Goal: Transaction & Acquisition: Purchase product/service

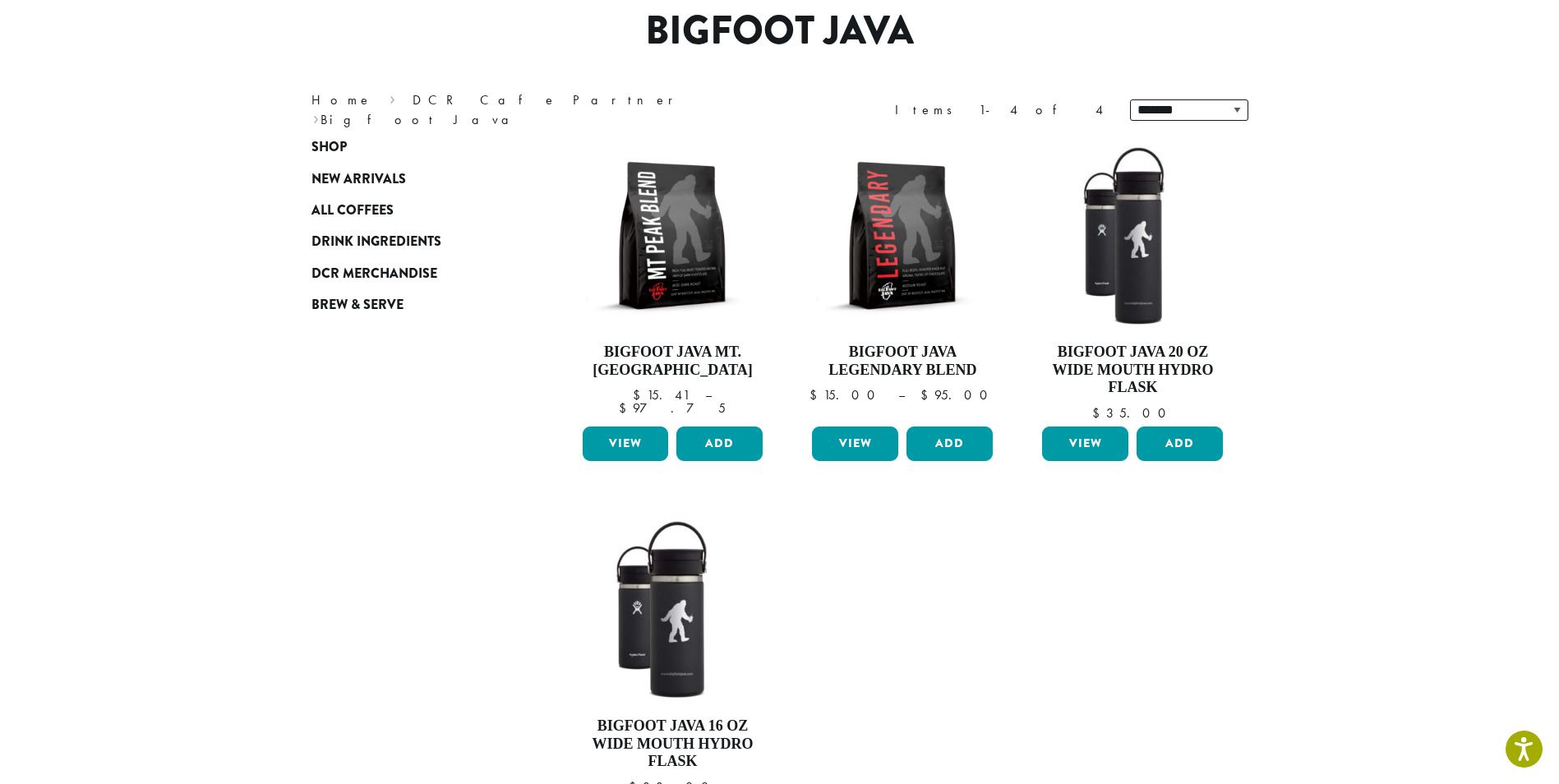
scroll to position [82, 0]
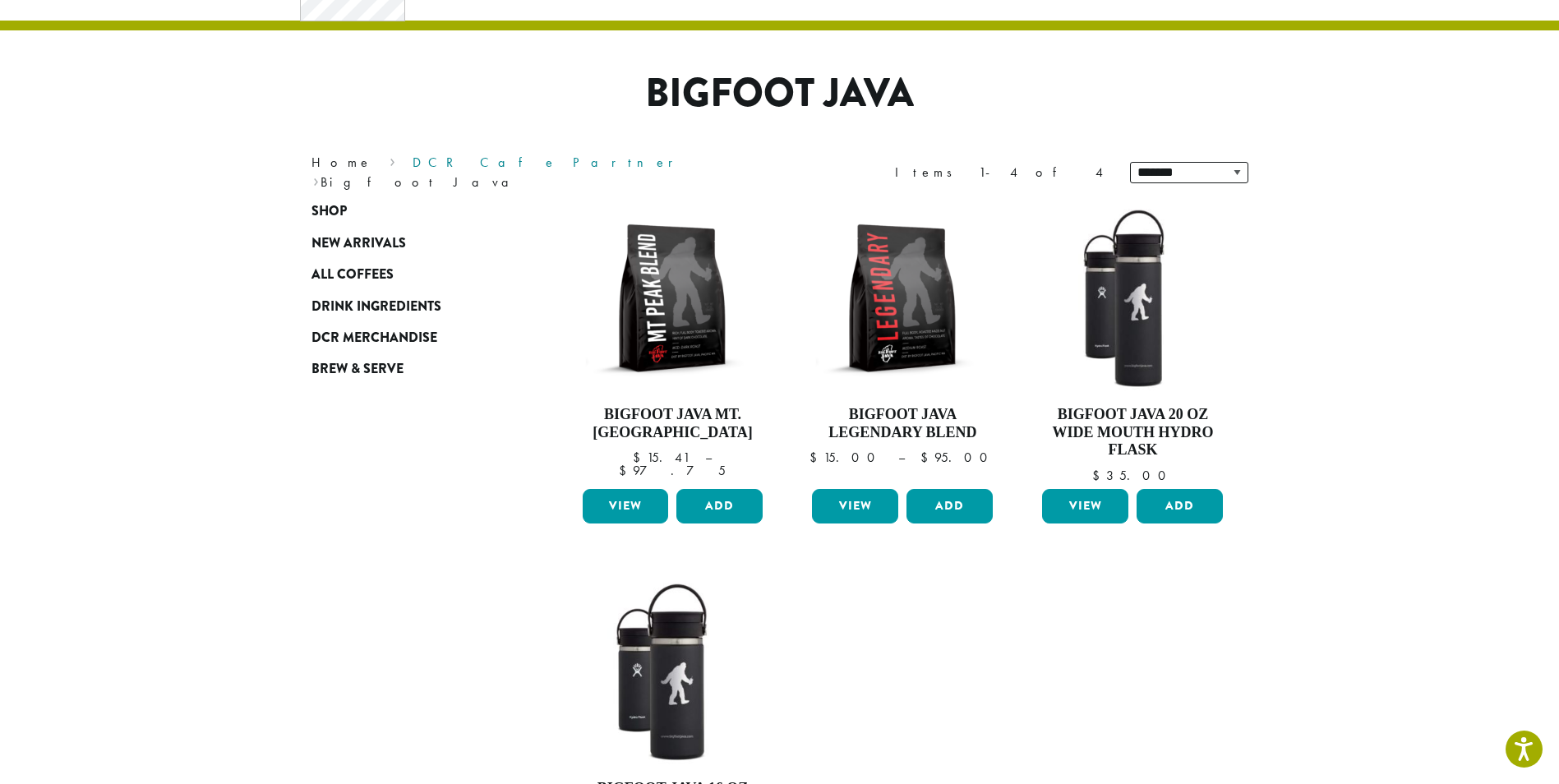
click at [433, 171] on link "DCR Cafe Partner" at bounding box center [548, 162] width 272 height 17
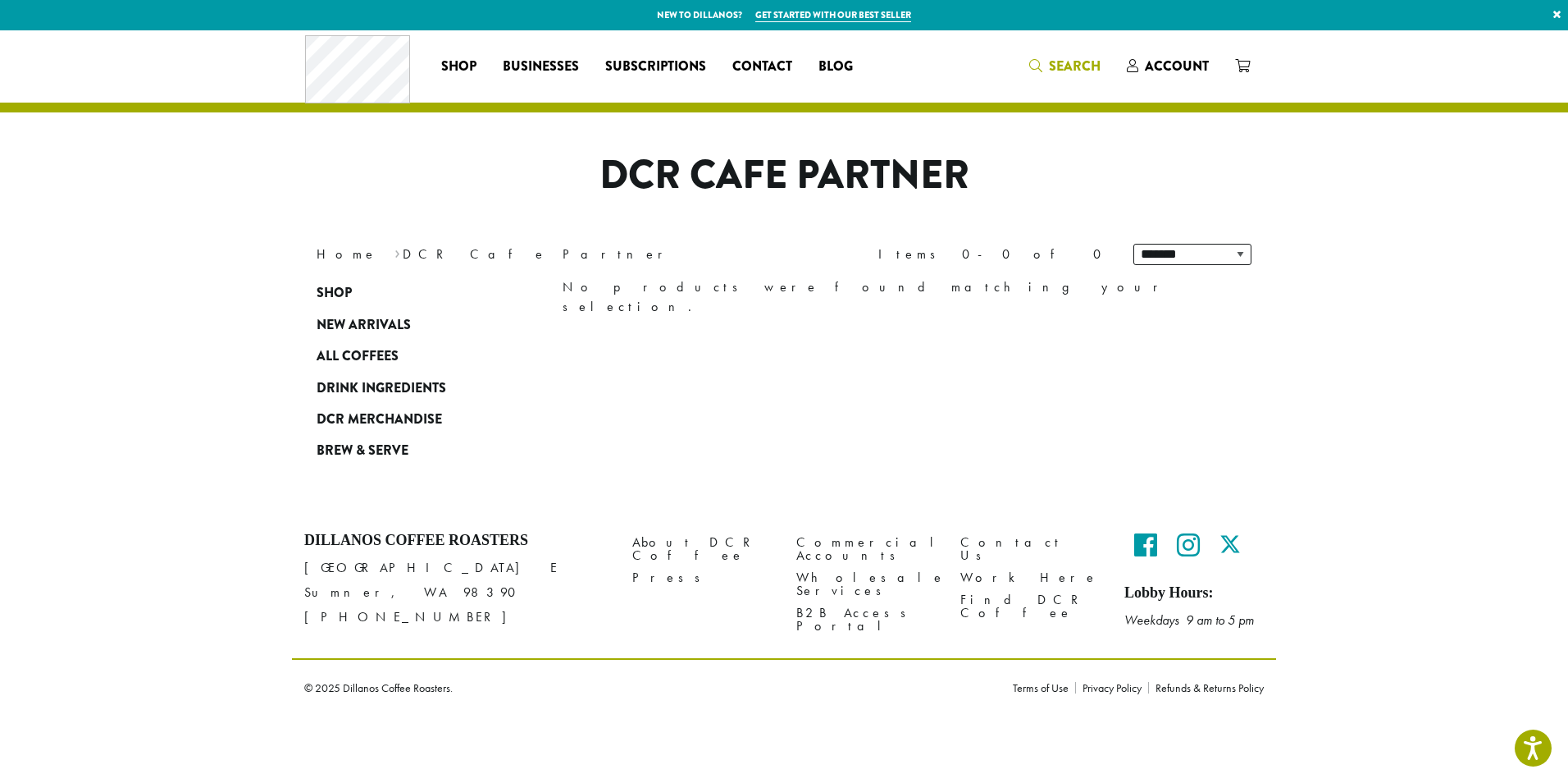
click at [1058, 65] on span "Search" at bounding box center [1074, 66] width 52 height 19
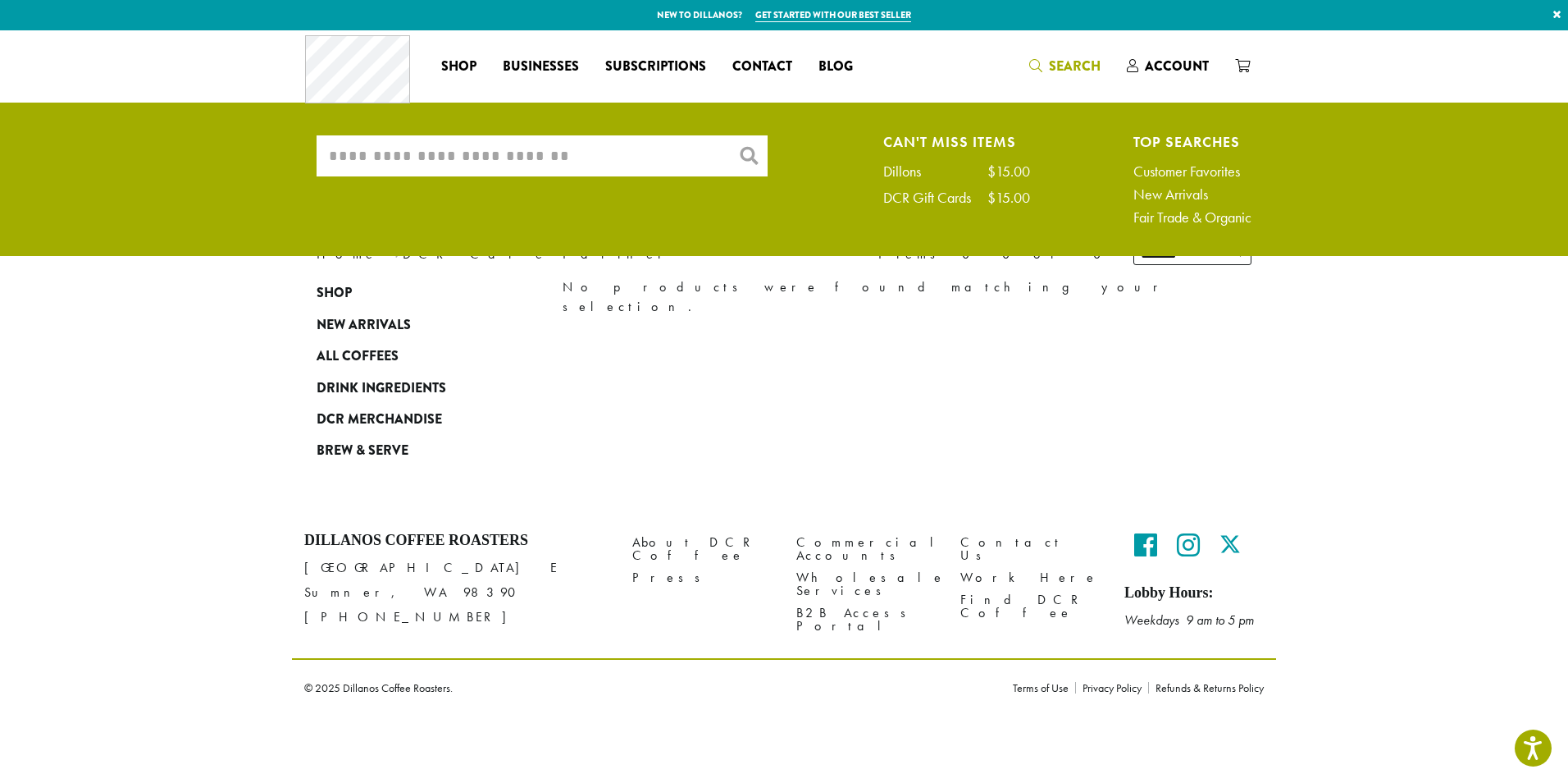
click at [637, 159] on input "What are you searching for?" at bounding box center [541, 156] width 451 height 41
click at [952, 199] on div "DCR Gift Cards" at bounding box center [935, 198] width 104 height 15
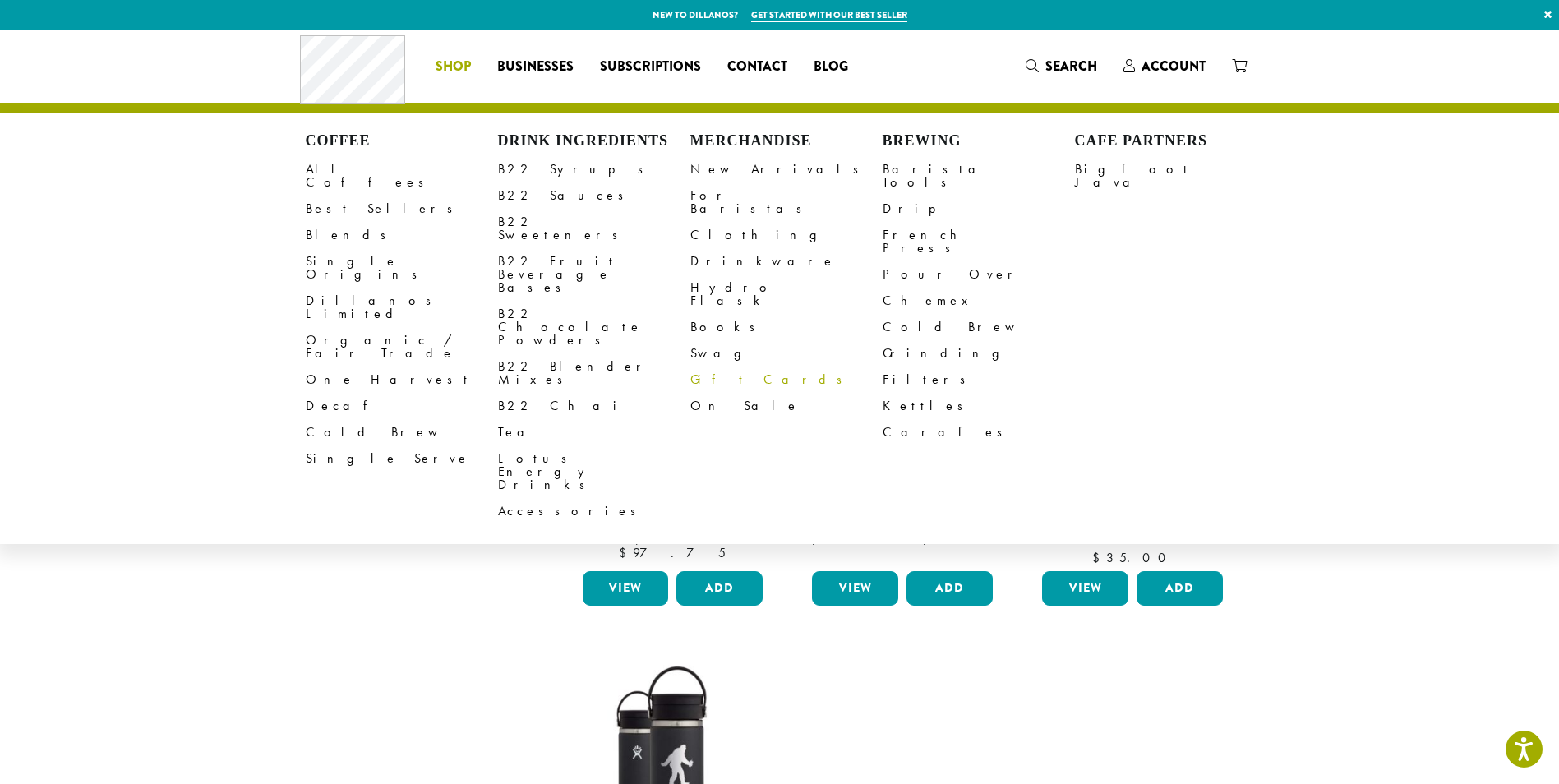
click at [714, 367] on link "Gift Cards" at bounding box center [786, 380] width 192 height 26
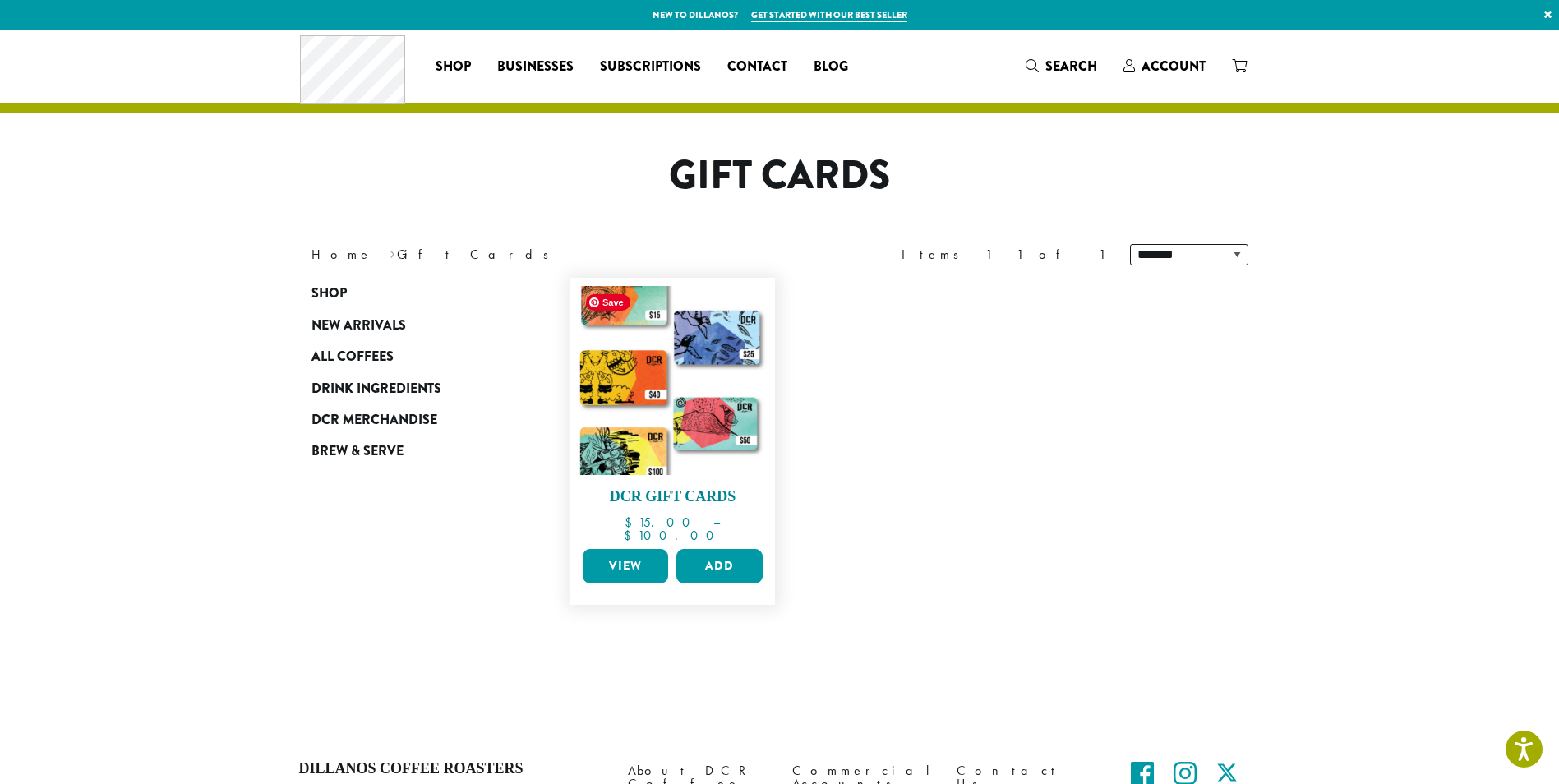
click at [687, 406] on img at bounding box center [671, 380] width 189 height 189
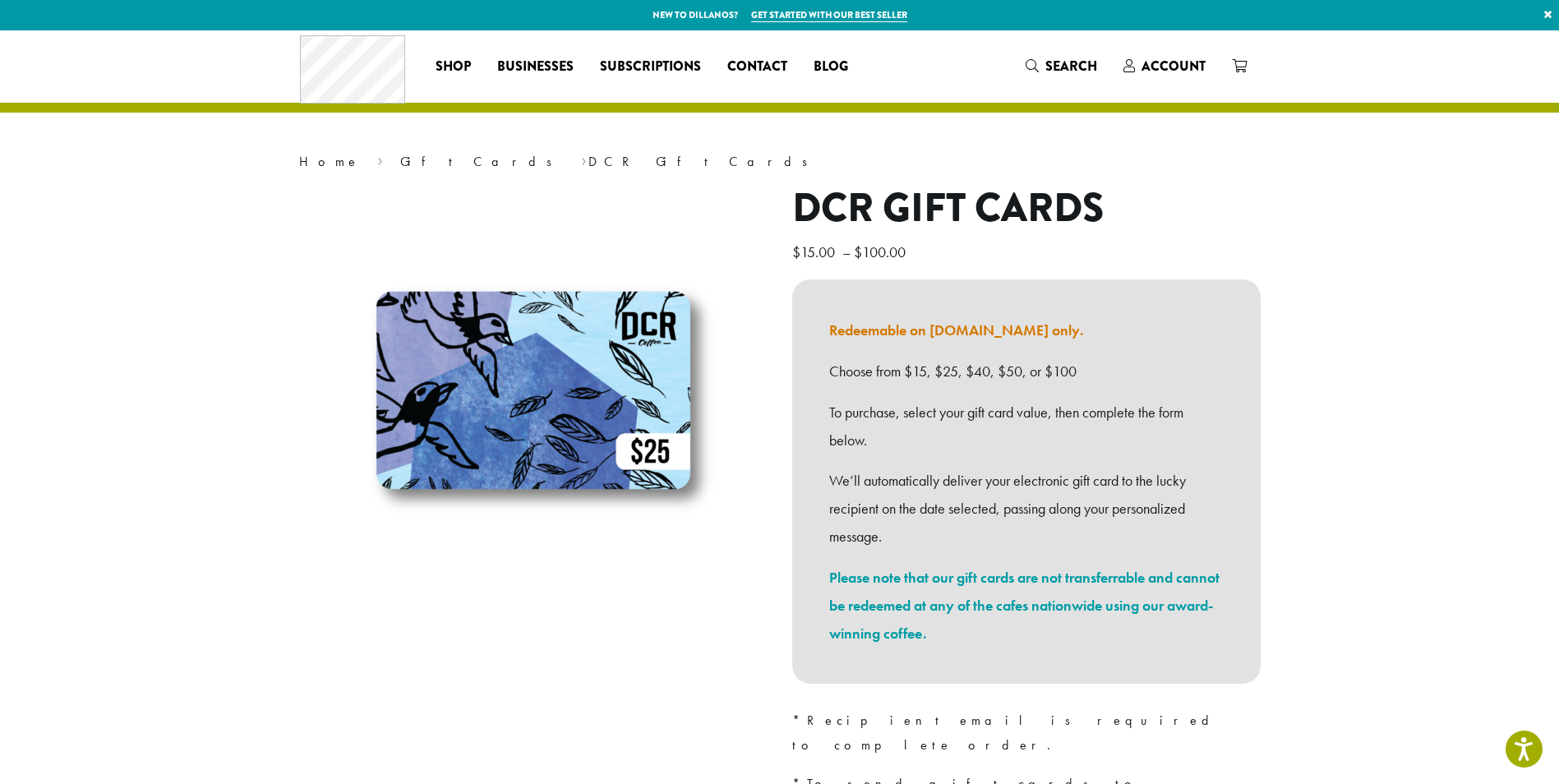
click at [982, 329] on link "Redeemable on Dillanos.com only." at bounding box center [956, 330] width 255 height 19
